Goal: Find specific page/section: Find specific page/section

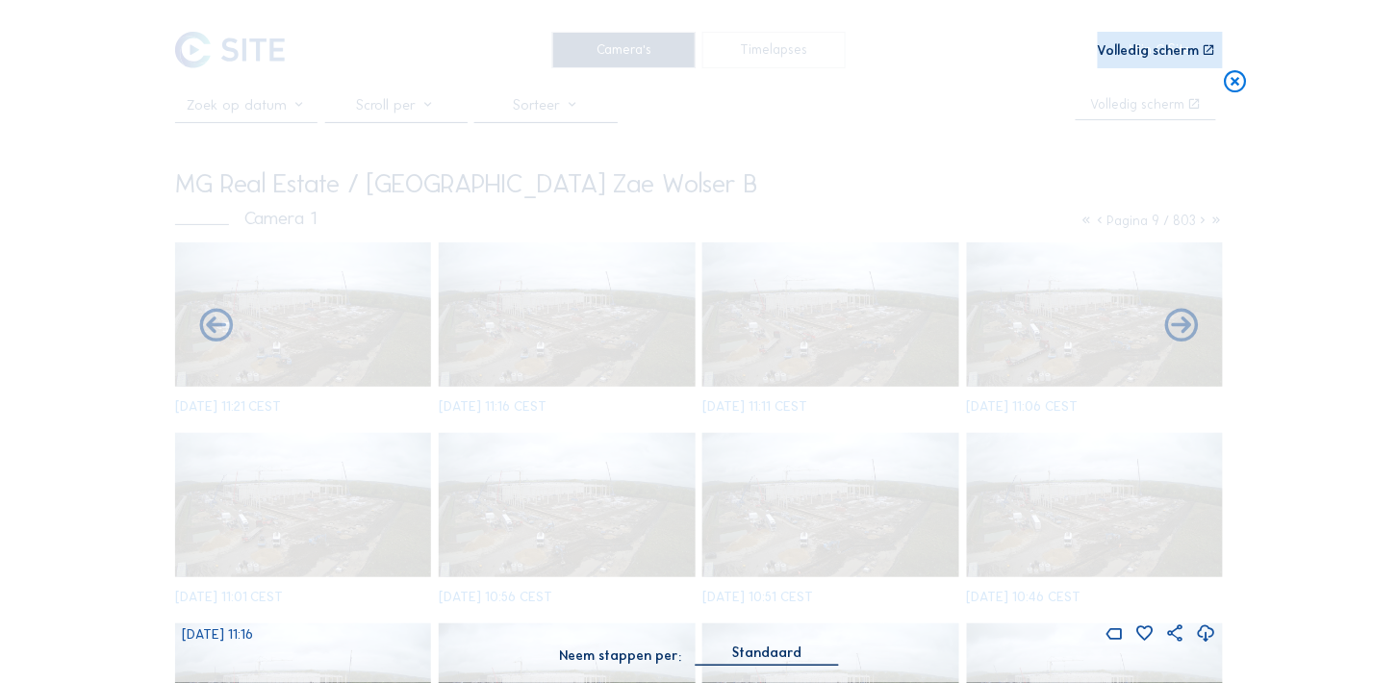
click at [1240, 81] on icon at bounding box center [1236, 82] width 27 height 28
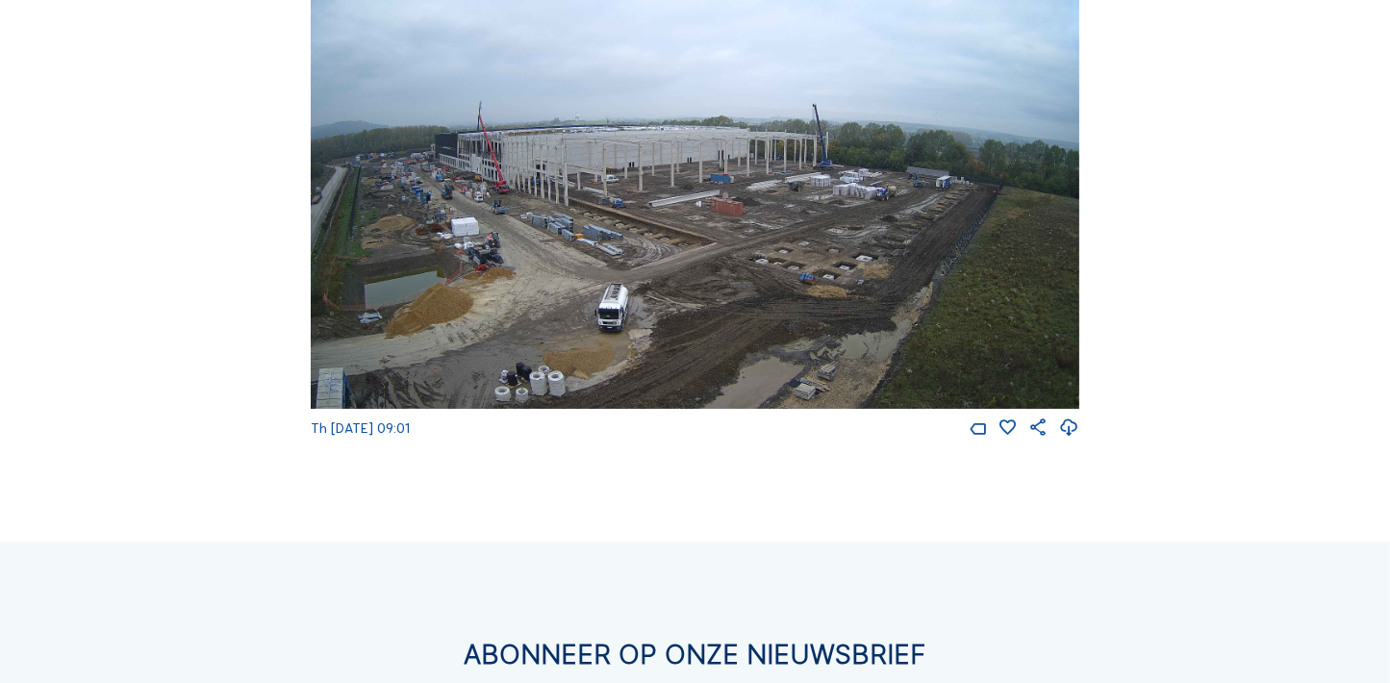
scroll to position [252, 0]
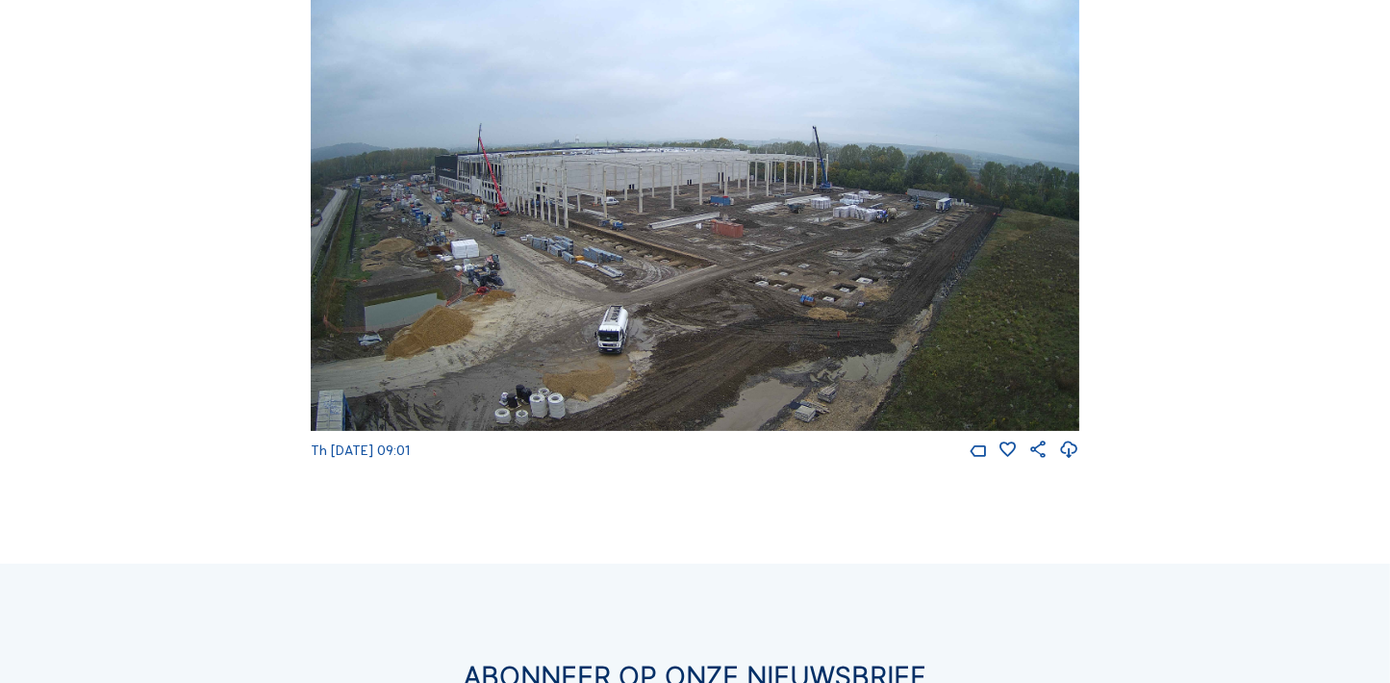
click at [900, 326] on img at bounding box center [695, 214] width 769 height 432
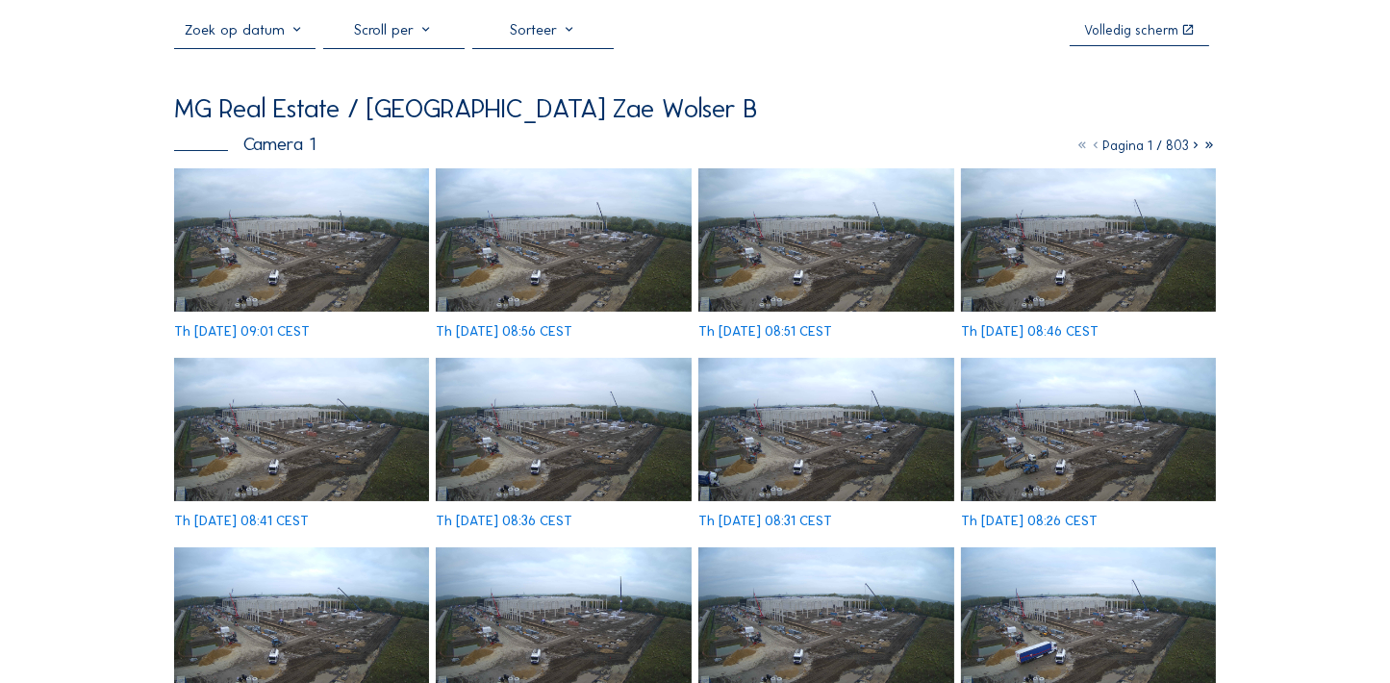
scroll to position [67, 0]
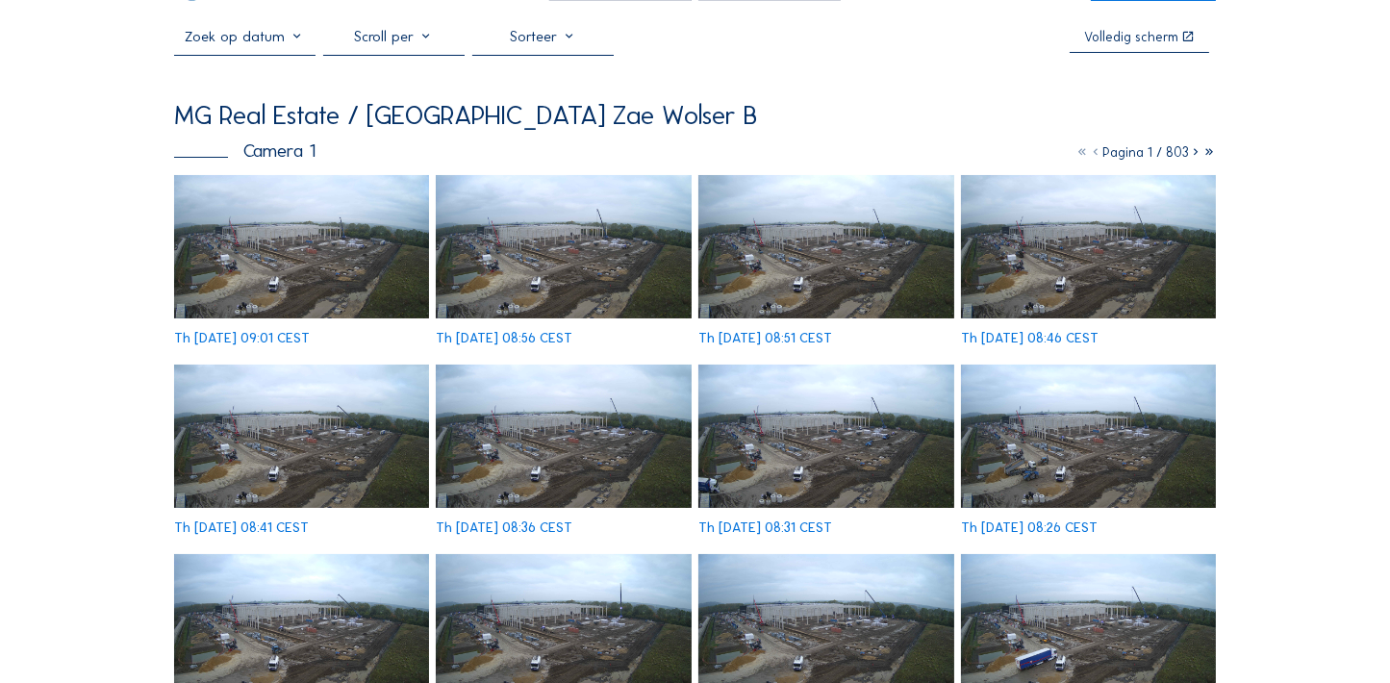
click at [371, 235] on img at bounding box center [301, 246] width 255 height 143
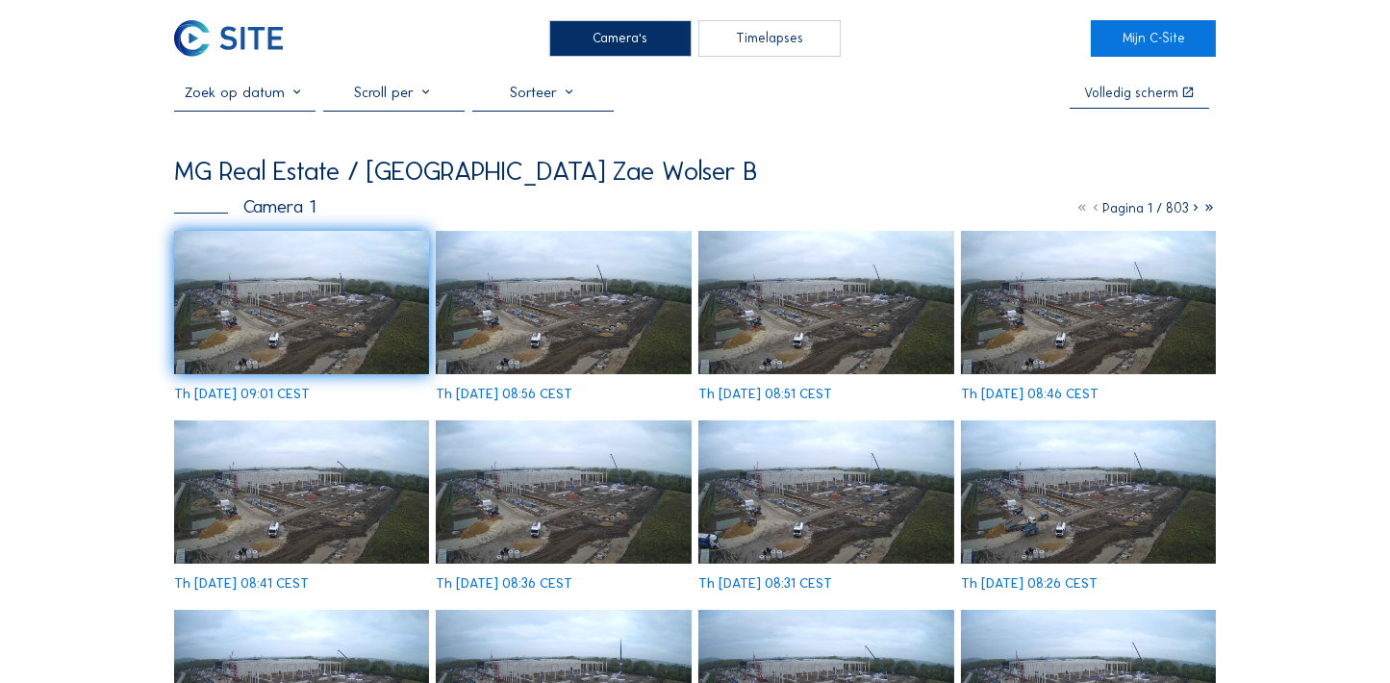
scroll to position [10, 0]
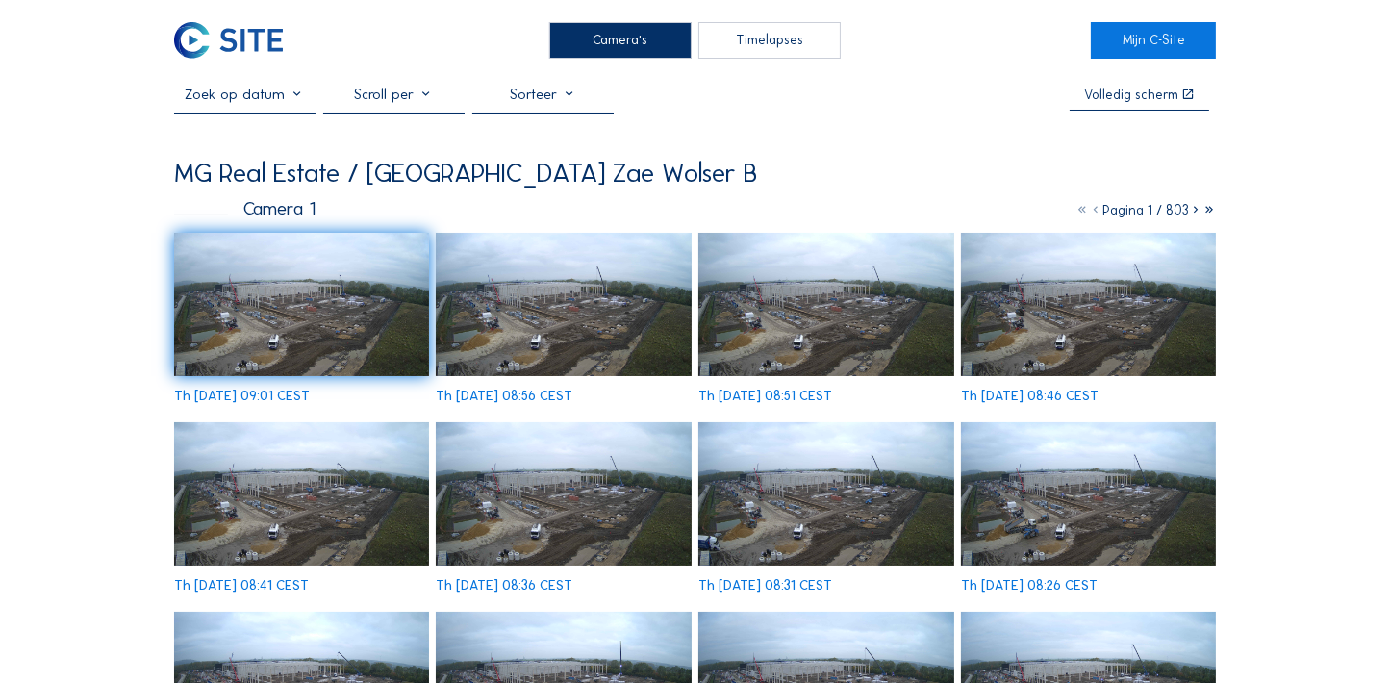
click at [1076, 214] on icon at bounding box center [1081, 210] width 13 height 16
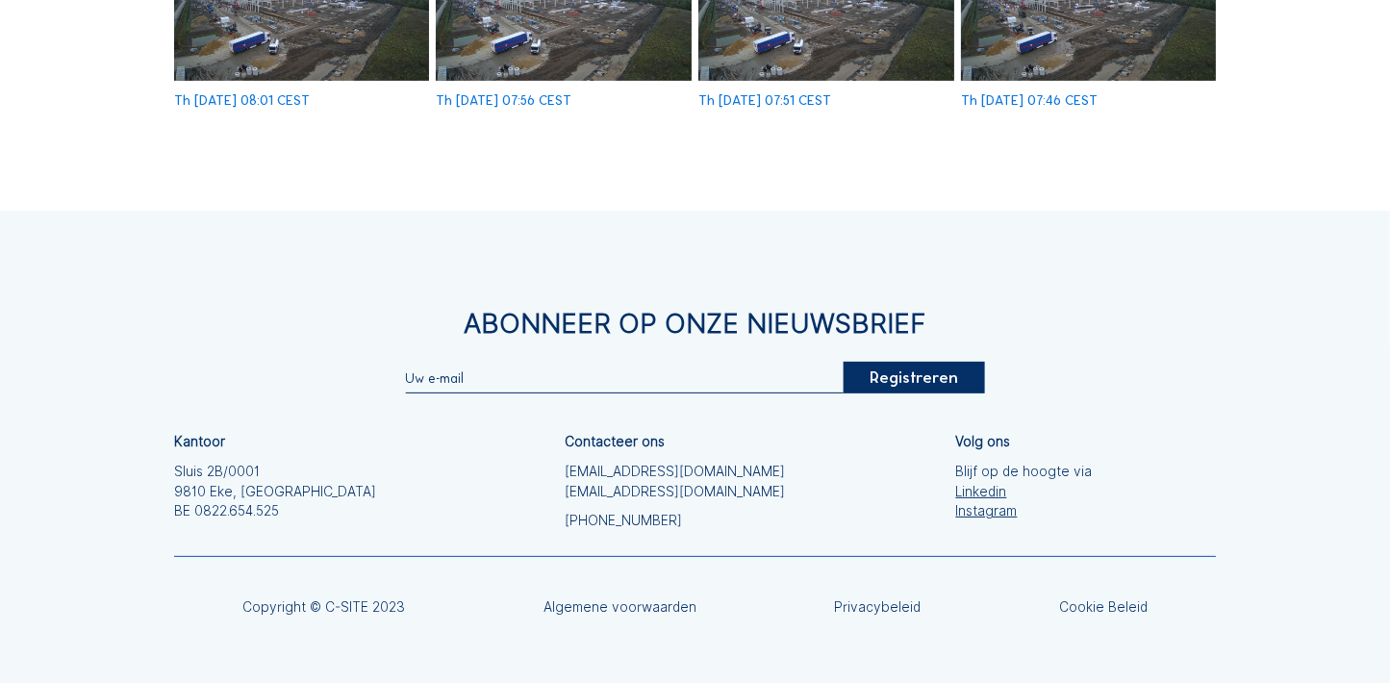
scroll to position [941, 0]
